Goal: Navigation & Orientation: Find specific page/section

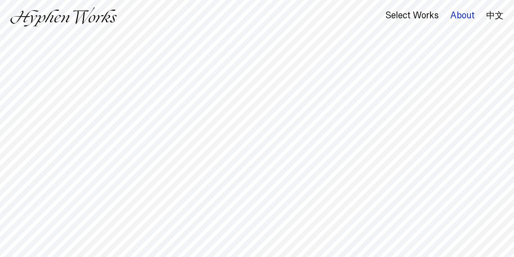
click at [456, 18] on div "About" at bounding box center [462, 15] width 24 height 10
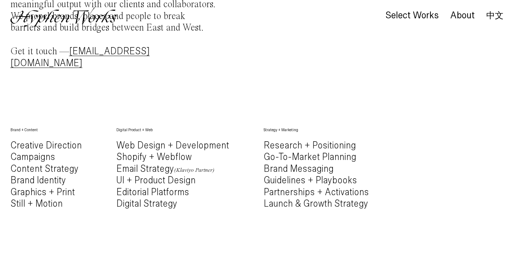
scroll to position [284, 0]
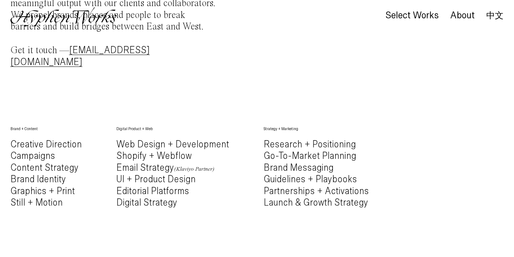
click at [30, 179] on h4 "Creative Direction Campaigns Content Strategy Brand Identity Graphics + Print S…" at bounding box center [45, 174] width 71 height 70
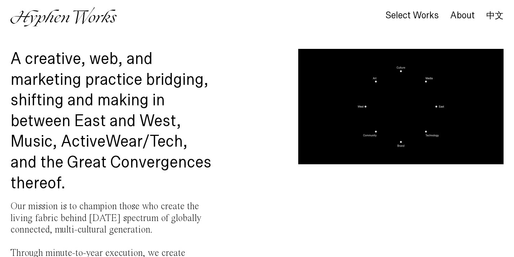
scroll to position [0, 0]
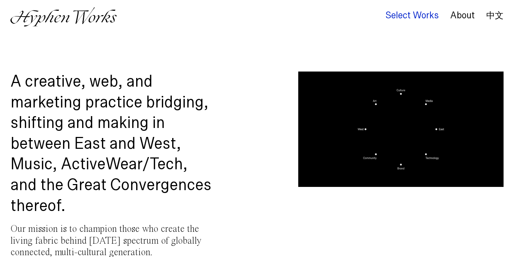
click at [411, 13] on div "Select Works" at bounding box center [411, 15] width 53 height 10
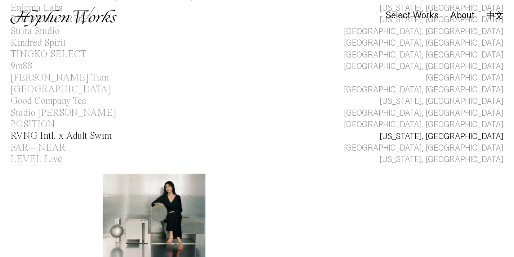
scroll to position [156, 0]
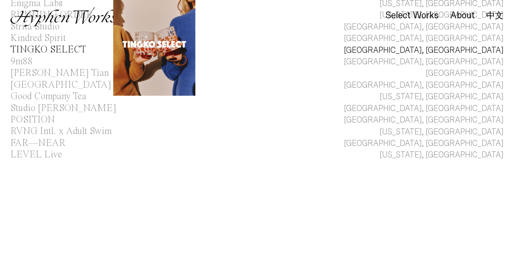
click at [35, 54] on div "TINGKO SELECT" at bounding box center [48, 50] width 76 height 10
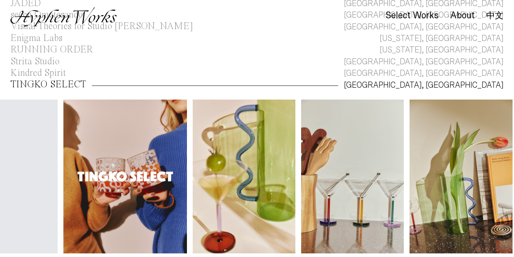
scroll to position [0, 421]
